Goal: Transaction & Acquisition: Purchase product/service

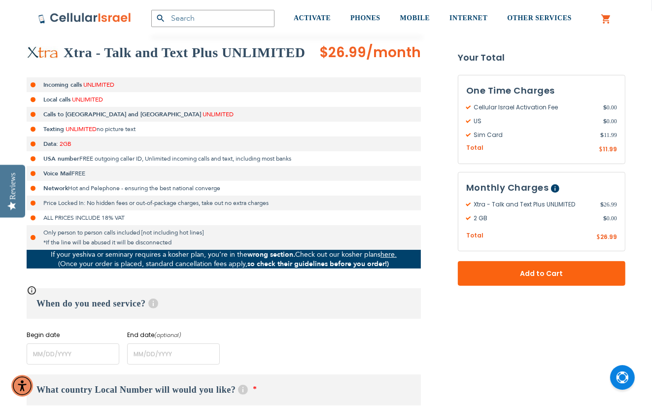
scroll to position [197, 0]
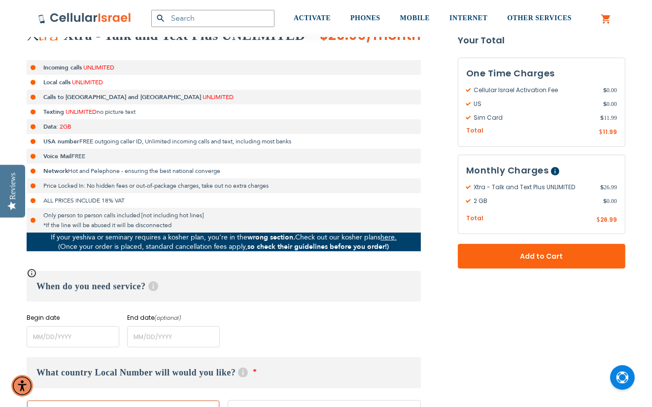
click at [34, 217] on li "Only person to person calls included [not including hot lines] *If the line wil…" at bounding box center [224, 220] width 394 height 25
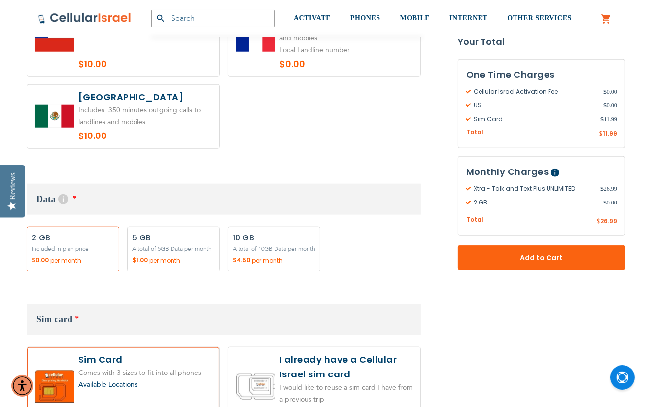
scroll to position [887, 0]
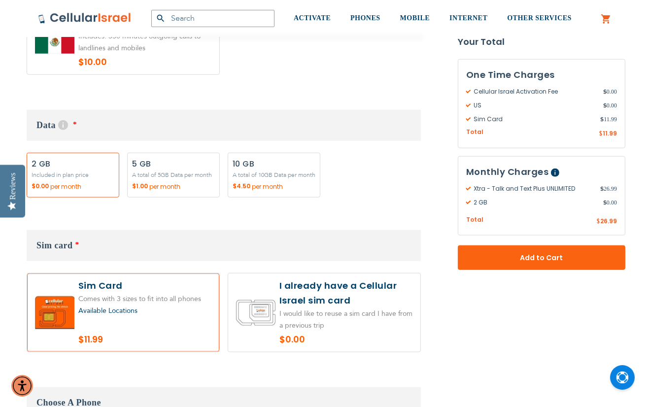
click at [304, 165] on label "Add" at bounding box center [274, 175] width 93 height 45
radio input "true"
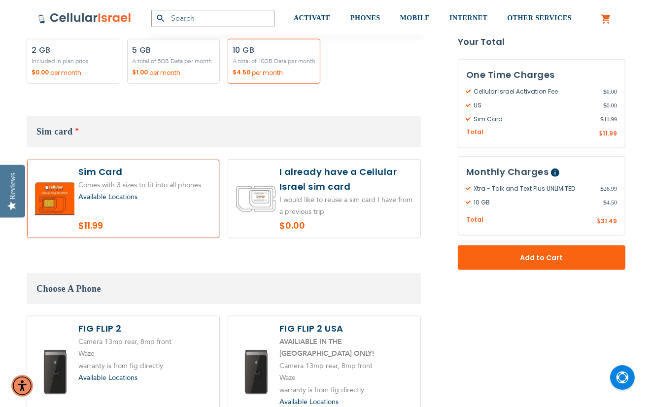
scroll to position [986, 0]
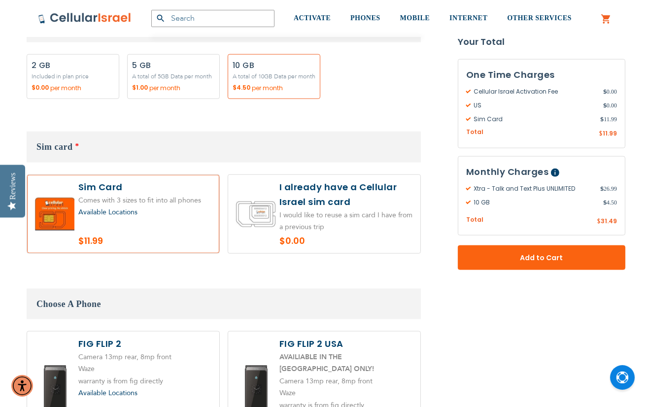
click at [145, 213] on div "Available Locations" at bounding box center [144, 213] width 133 height 12
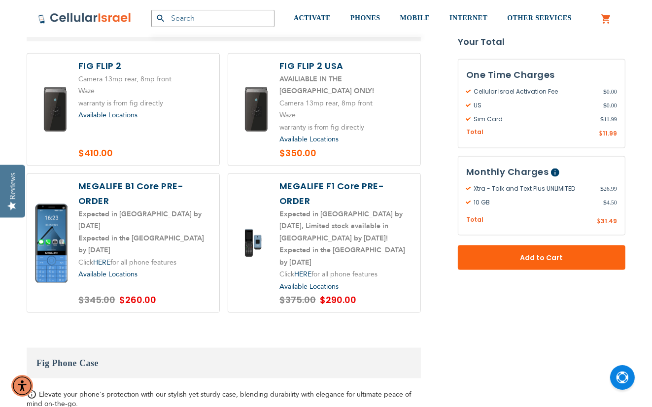
scroll to position [1282, 0]
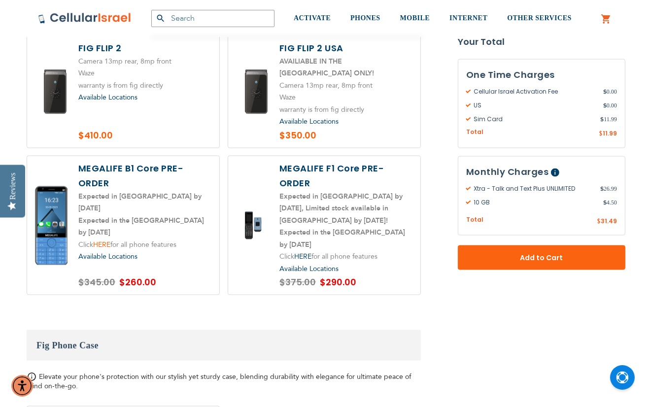
click at [107, 240] on link "HERE" at bounding box center [101, 244] width 17 height 9
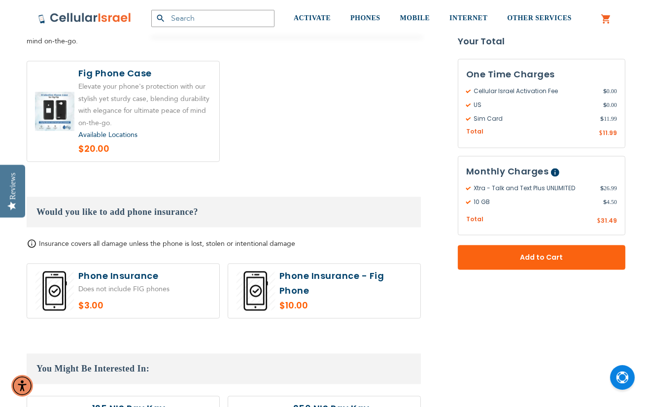
scroll to position [1676, 0]
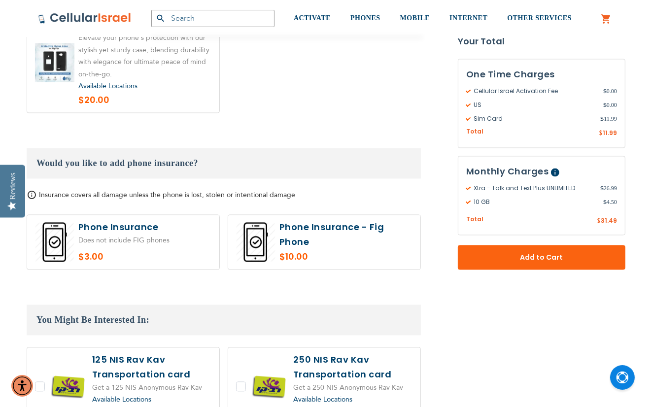
click at [25, 174] on div "Reviews" at bounding box center [12, 191] width 25 height 53
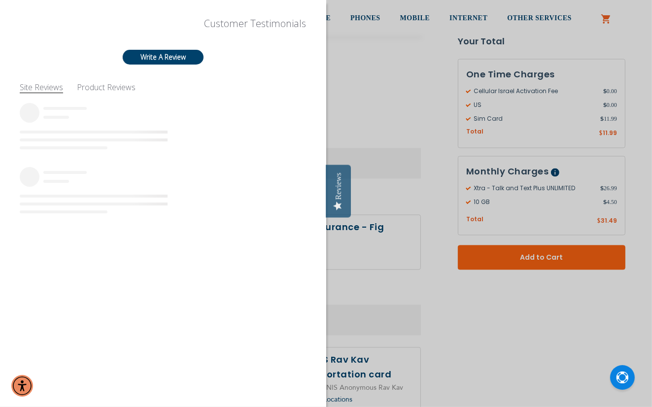
click at [255, 143] on div at bounding box center [163, 167] width 287 height 128
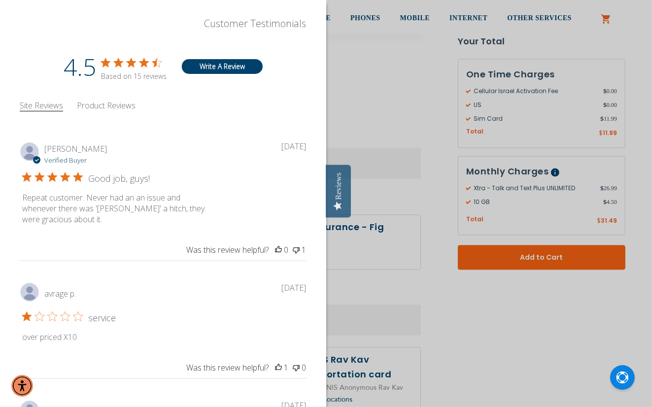
click at [363, 130] on div at bounding box center [326, 203] width 652 height 407
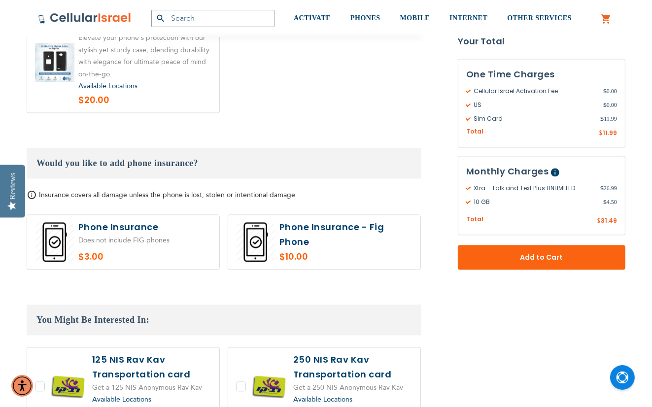
click at [75, 217] on label at bounding box center [123, 242] width 192 height 54
radio input "true"
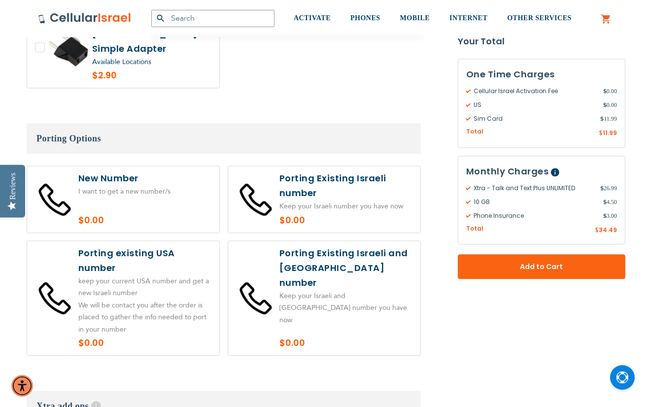
scroll to position [2120, 0]
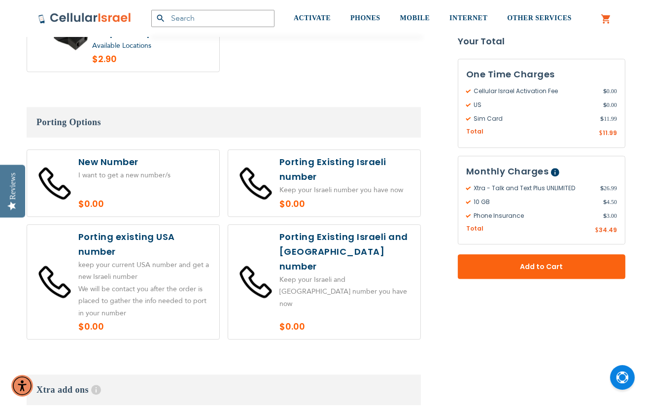
click at [134, 150] on label at bounding box center [123, 183] width 192 height 67
radio input "true"
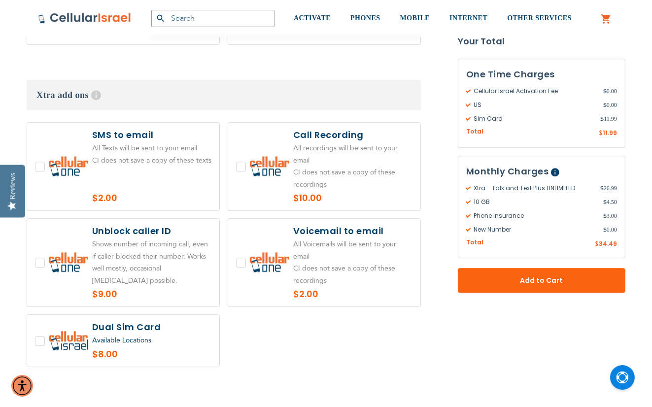
scroll to position [2416, 0]
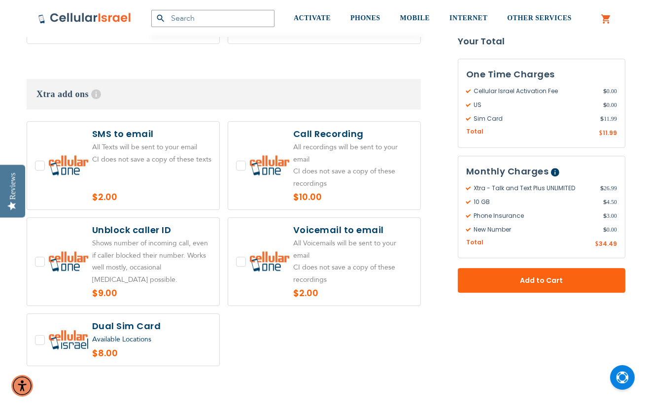
click at [105, 159] on label at bounding box center [123, 166] width 192 height 88
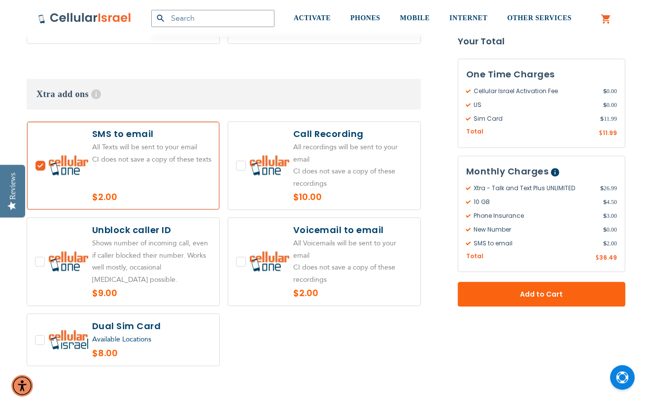
click at [105, 159] on label at bounding box center [123, 166] width 192 height 88
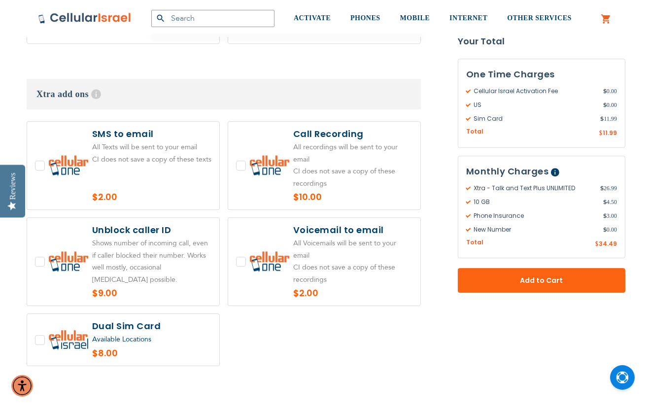
click at [105, 159] on label at bounding box center [123, 166] width 192 height 88
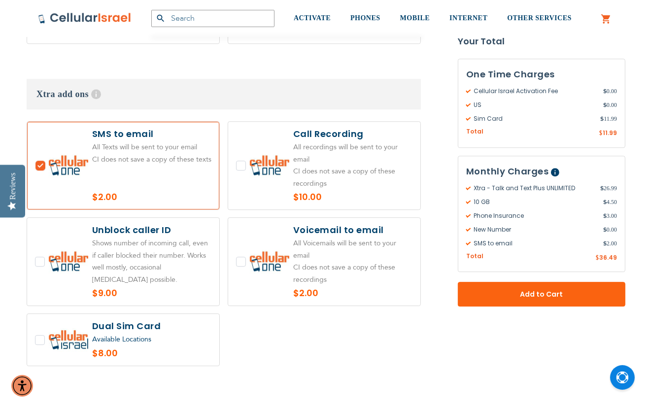
click at [105, 159] on label at bounding box center [123, 166] width 192 height 88
checkbox input "false"
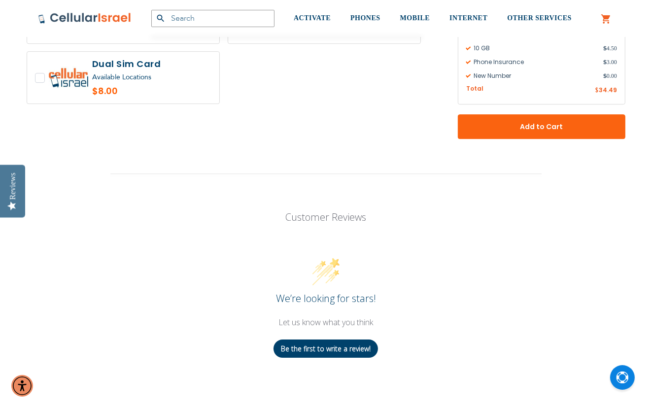
scroll to position [2613, 0]
